Goal: Communication & Community: Answer question/provide support

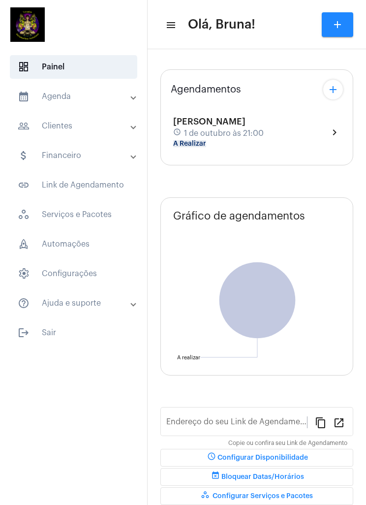
type input "[URL][DOMAIN_NAME]"
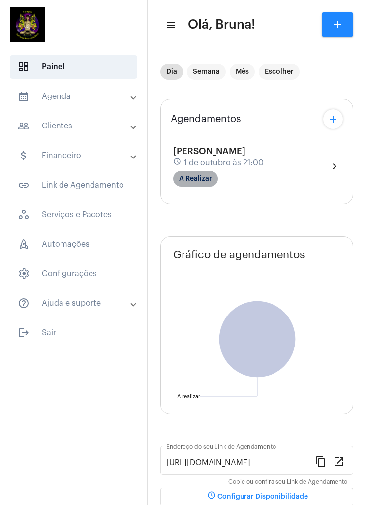
click at [185, 179] on mat-chip "A Realizar" at bounding box center [195, 179] width 45 height 16
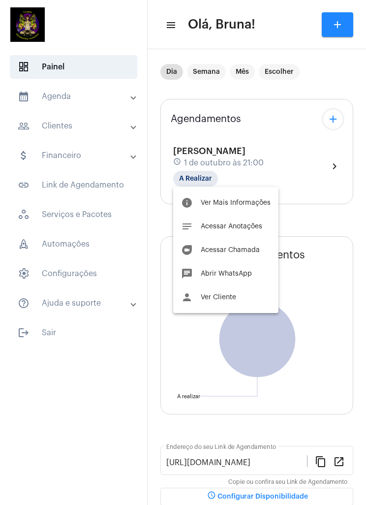
click at [185, 249] on mat-icon "duo" at bounding box center [187, 250] width 12 height 12
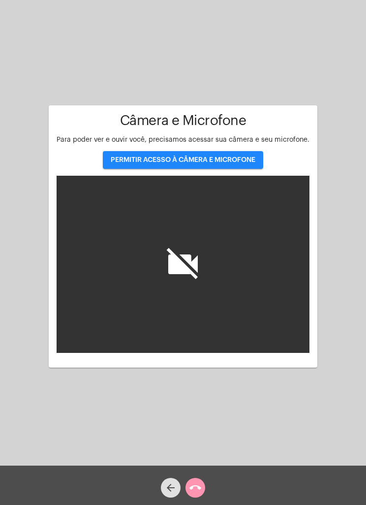
click at [124, 164] on button "PERMITIR ACESSO À CÂMERA E MICROFONE" at bounding box center [183, 160] width 160 height 18
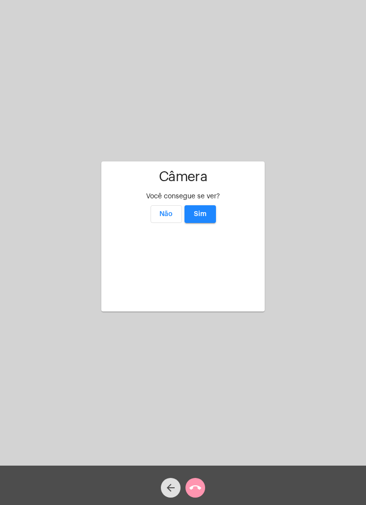
click at [198, 211] on span "Sim" at bounding box center [200, 214] width 13 height 7
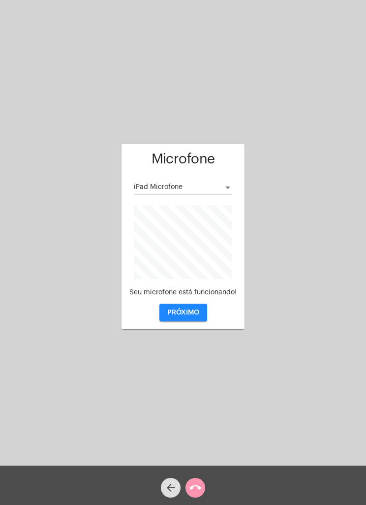
click at [172, 313] on span "PRÓXIMO" at bounding box center [183, 312] width 32 height 7
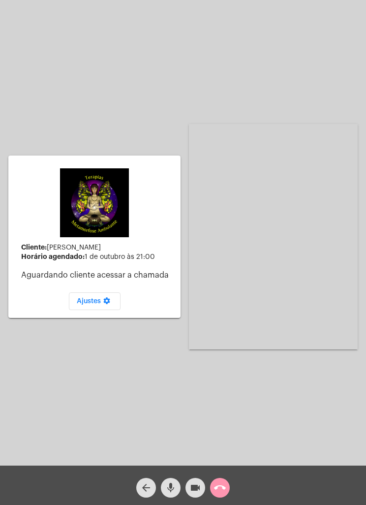
click at [176, 486] on mat-icon "mic" at bounding box center [171, 488] width 12 height 12
click at [192, 497] on span "videocam" at bounding box center [195, 488] width 12 height 20
click at [228, 491] on button "call_end" at bounding box center [220, 488] width 20 height 20
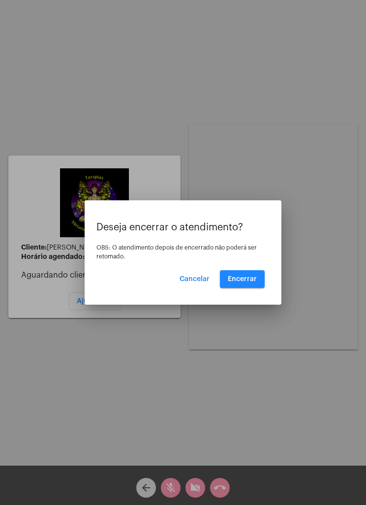
click at [264, 278] on button "Encerrar" at bounding box center [242, 279] width 45 height 18
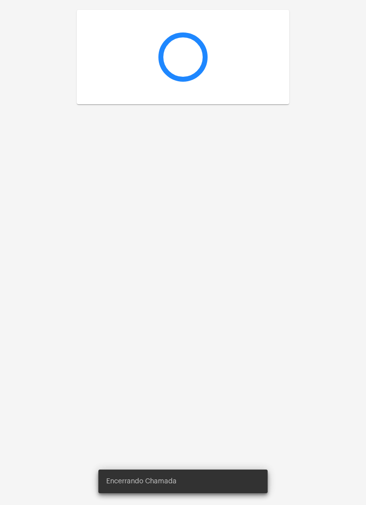
click at [248, 270] on div at bounding box center [183, 252] width 366 height 505
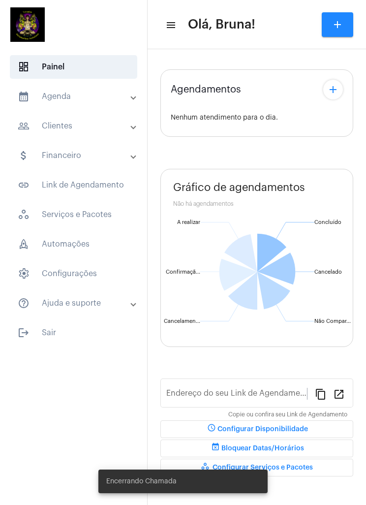
type input "[URL][DOMAIN_NAME]"
